Goal: Book appointment/travel/reservation

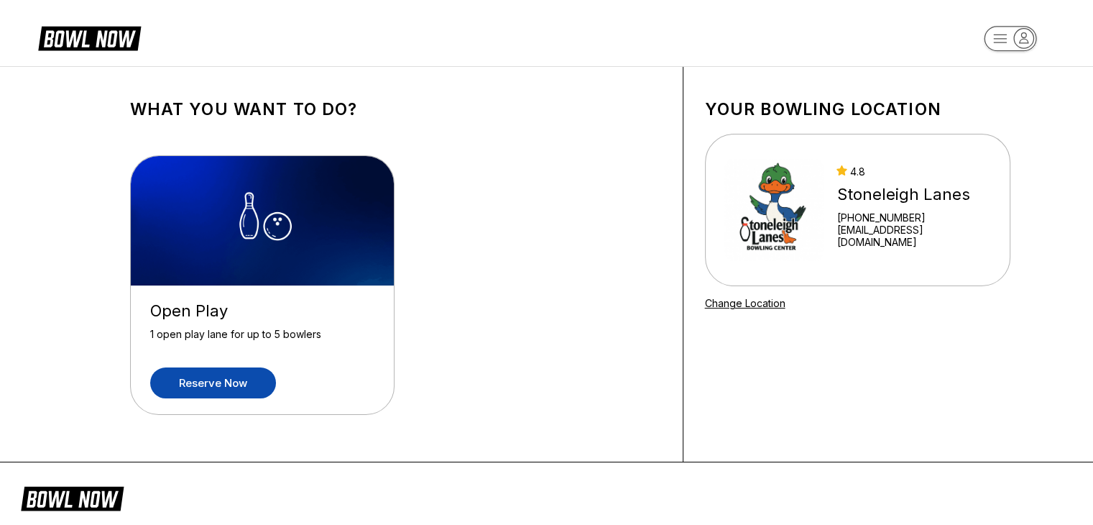
click at [217, 383] on link "Reserve now" at bounding box center [213, 382] width 126 height 31
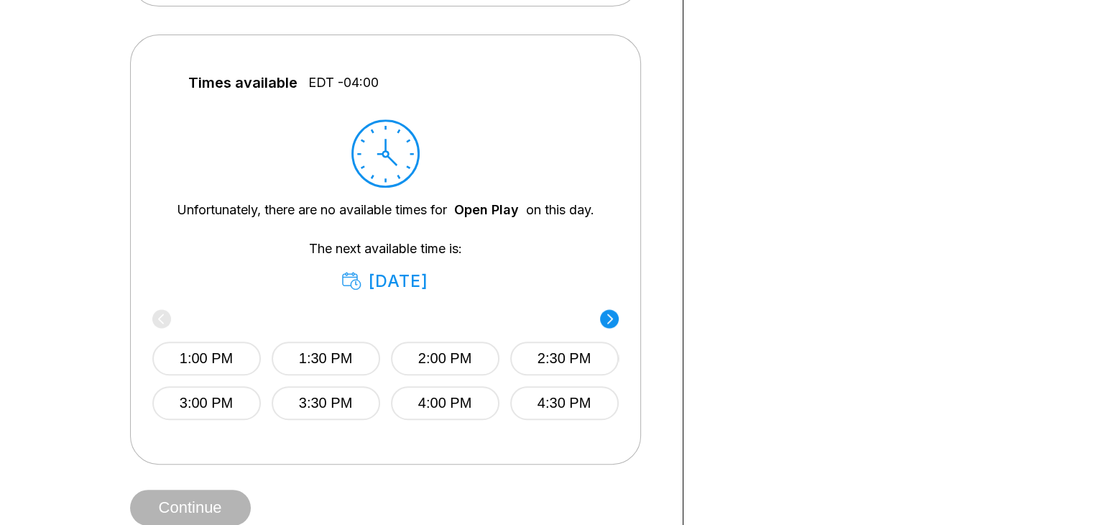
scroll to position [581, 0]
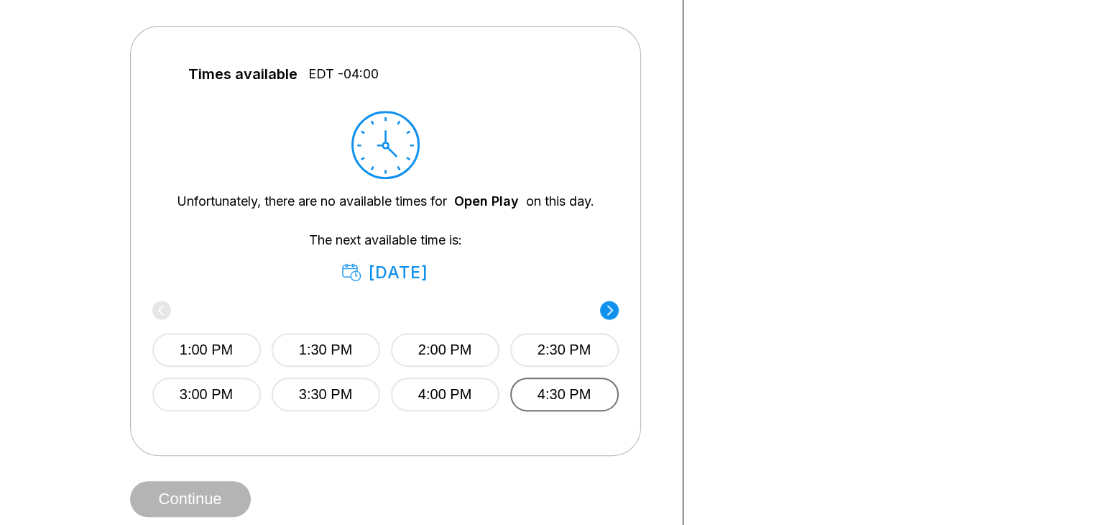
click at [565, 409] on button "4:30 PM" at bounding box center [564, 394] width 109 height 34
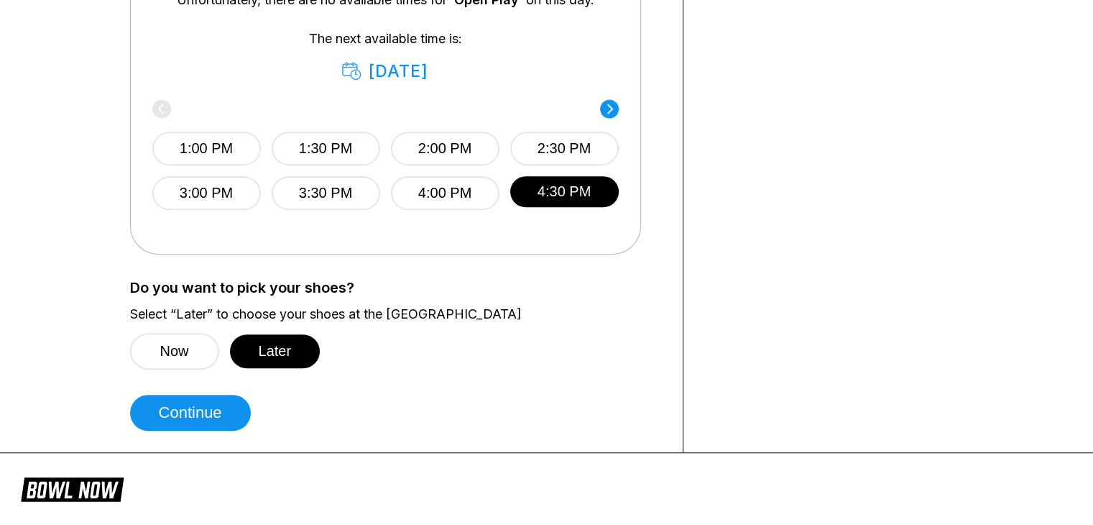
scroll to position [782, 0]
click at [218, 420] on button "Continue" at bounding box center [190, 412] width 121 height 36
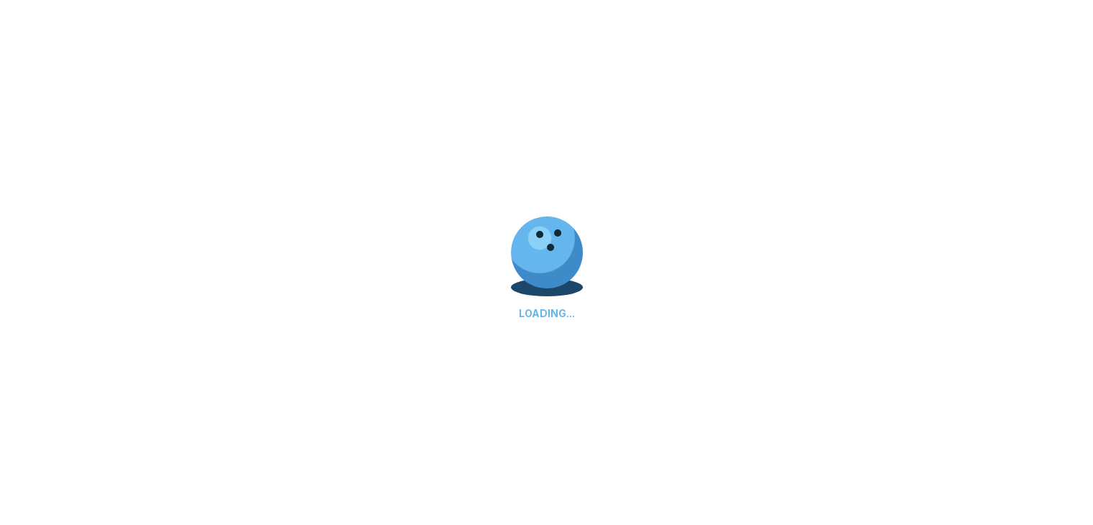
select select "**"
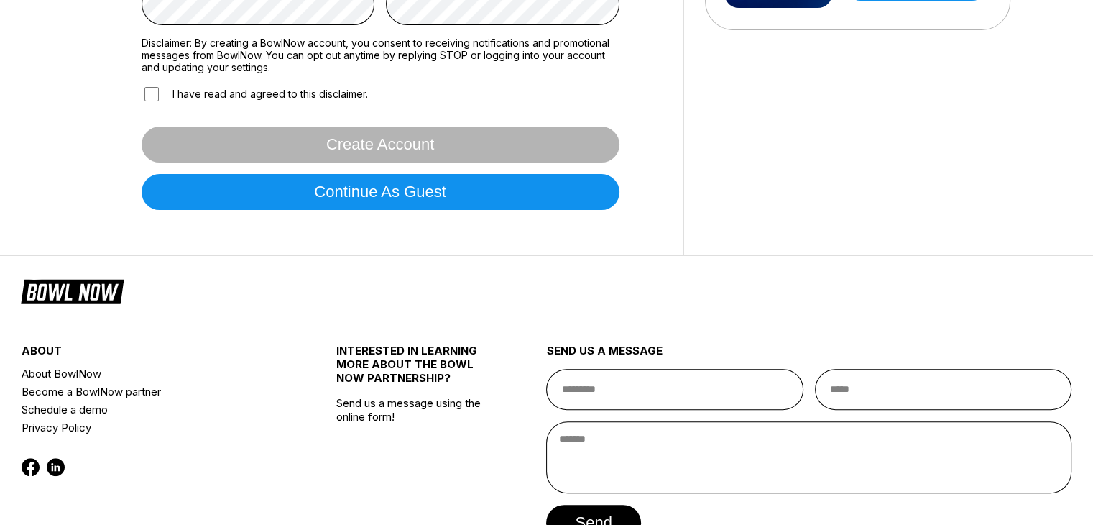
scroll to position [278, 0]
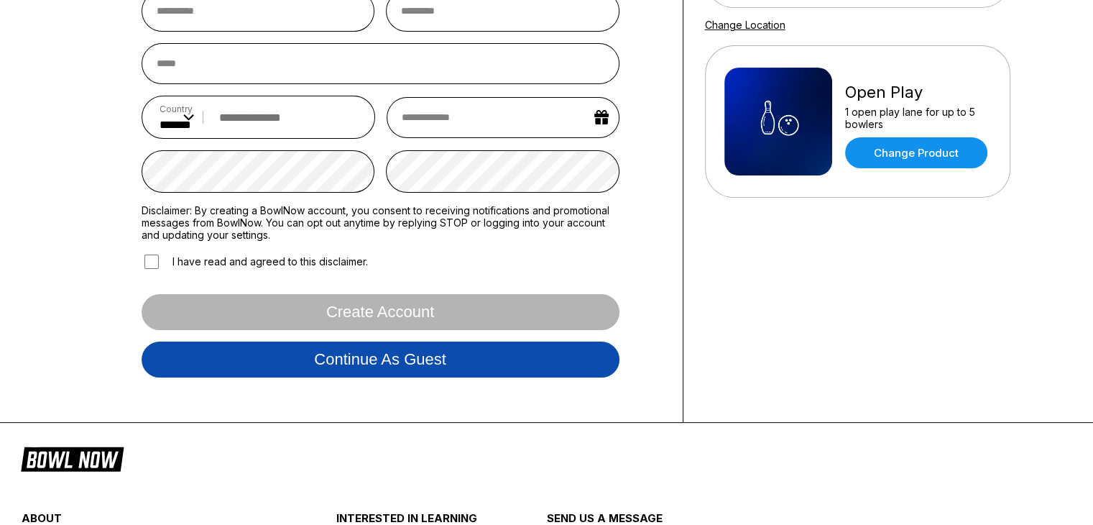
click at [305, 356] on button "Continue as guest" at bounding box center [381, 359] width 478 height 36
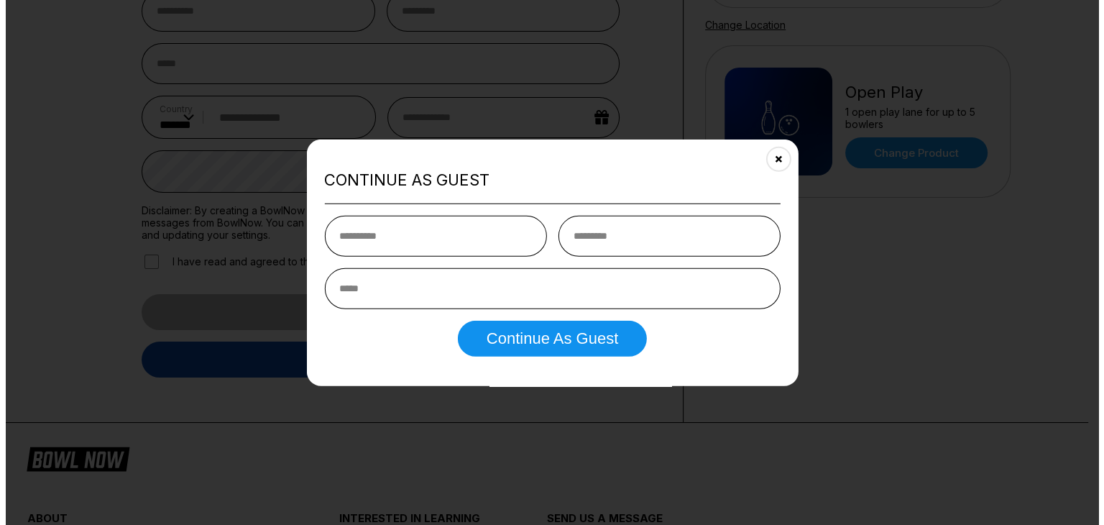
scroll to position [267, 0]
